Goal: Navigation & Orientation: Find specific page/section

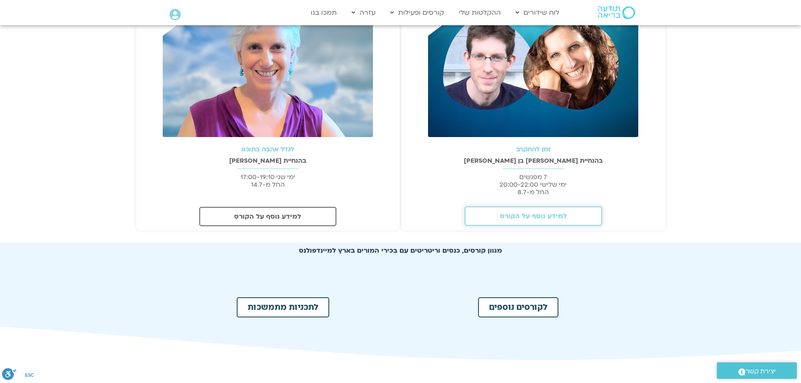
scroll to position [221, 0]
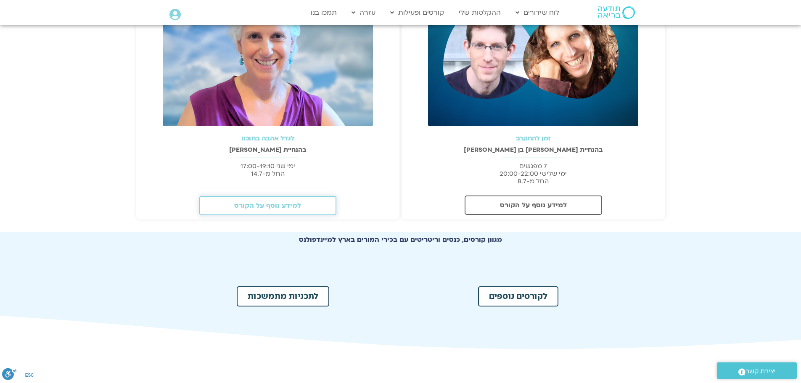
click at [249, 208] on span "למידע נוסף על הקורס" at bounding box center [267, 206] width 67 height 8
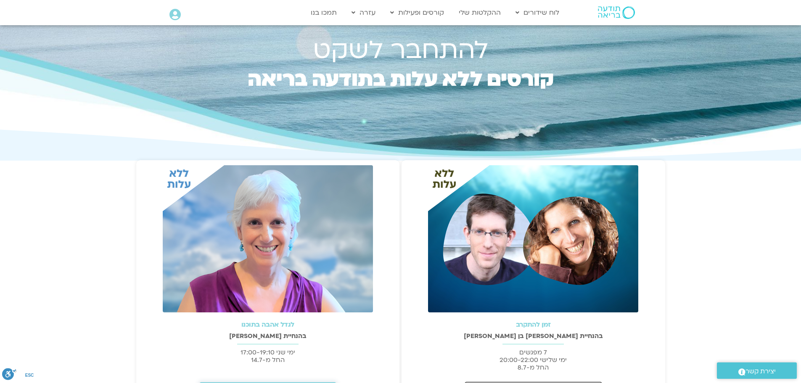
scroll to position [0, 0]
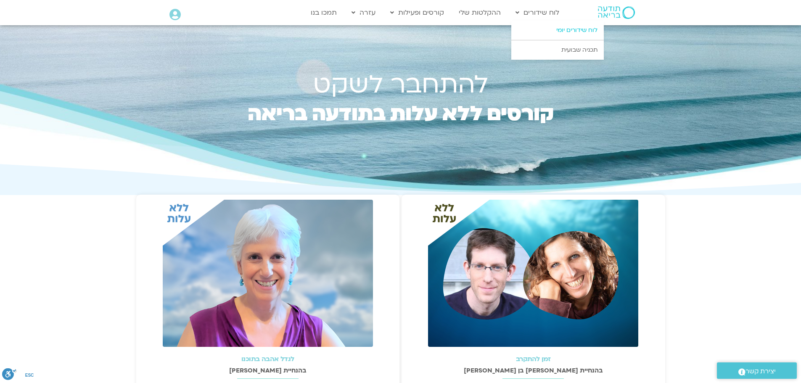
click at [557, 29] on link "לוח שידורים יומי" at bounding box center [558, 30] width 93 height 19
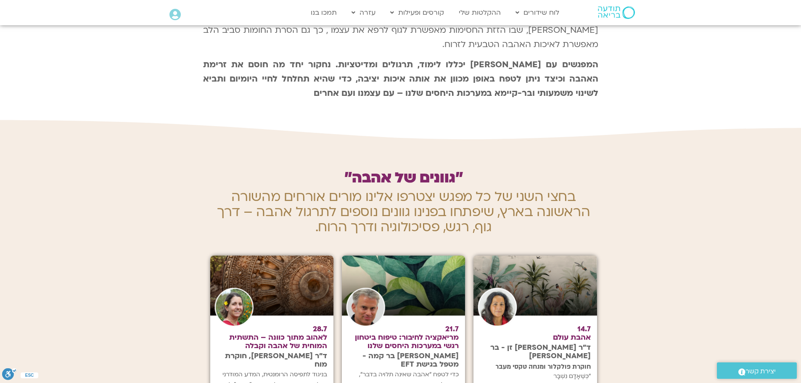
scroll to position [947, 0]
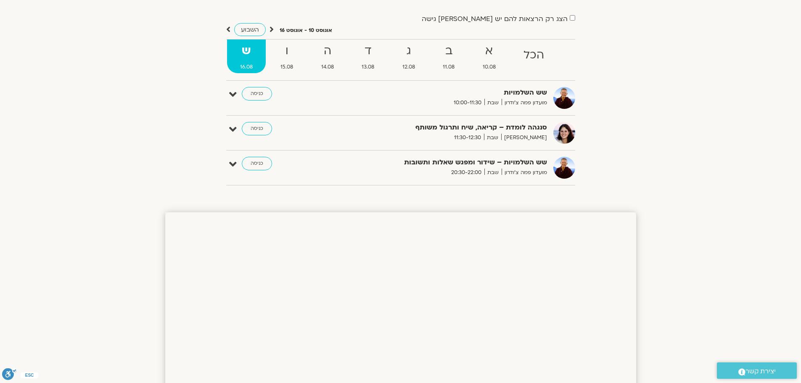
scroll to position [63, 0]
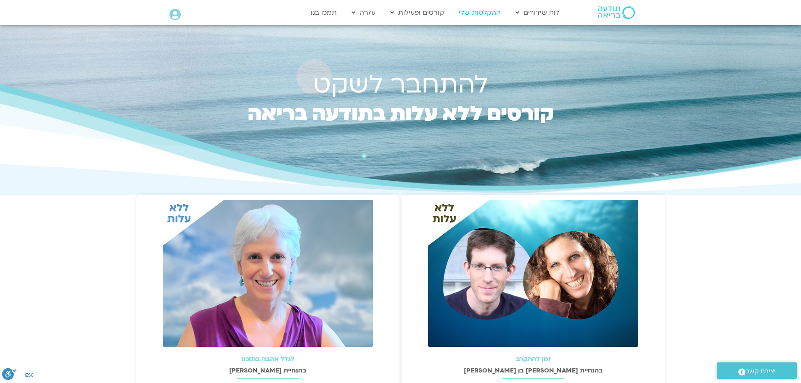
click at [483, 12] on link "ההקלטות שלי" at bounding box center [480, 13] width 50 height 16
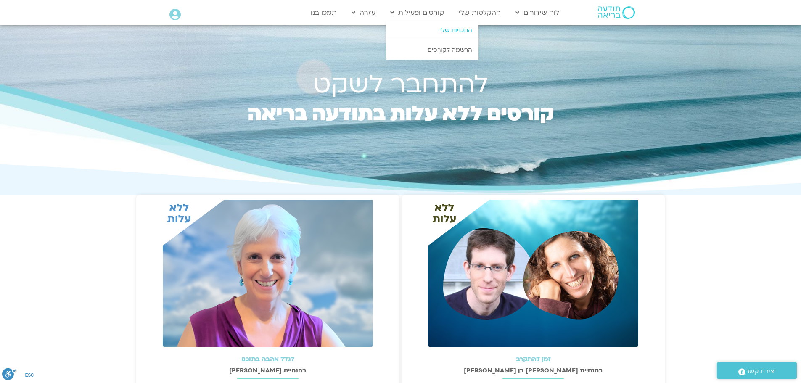
click at [448, 29] on link "התכניות שלי" at bounding box center [432, 30] width 93 height 19
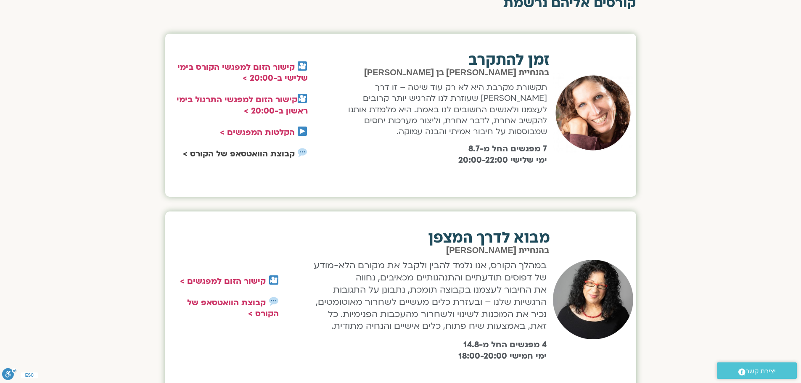
scroll to position [305, 0]
